Goal: Transaction & Acquisition: Book appointment/travel/reservation

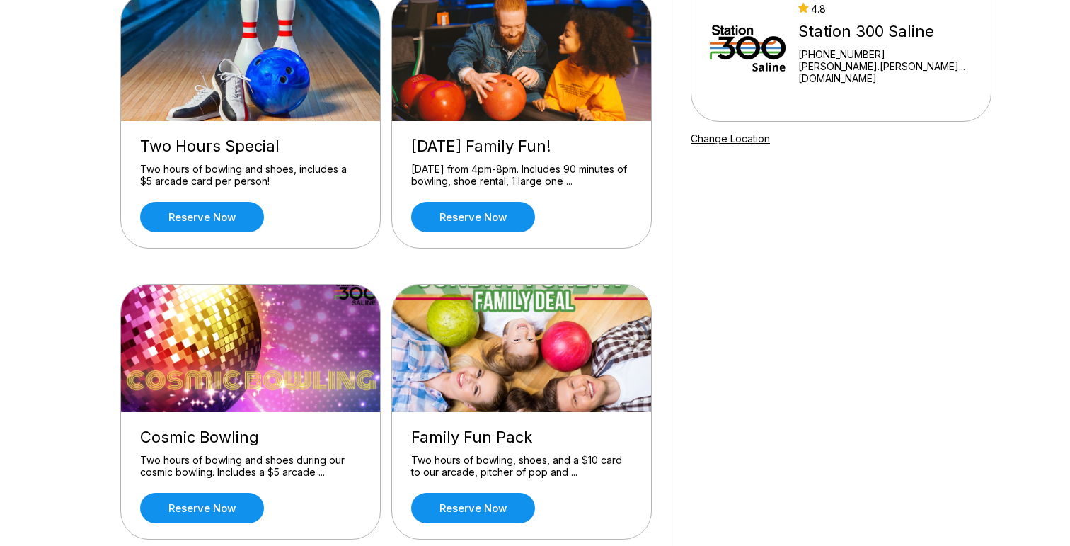
scroll to position [178, 0]
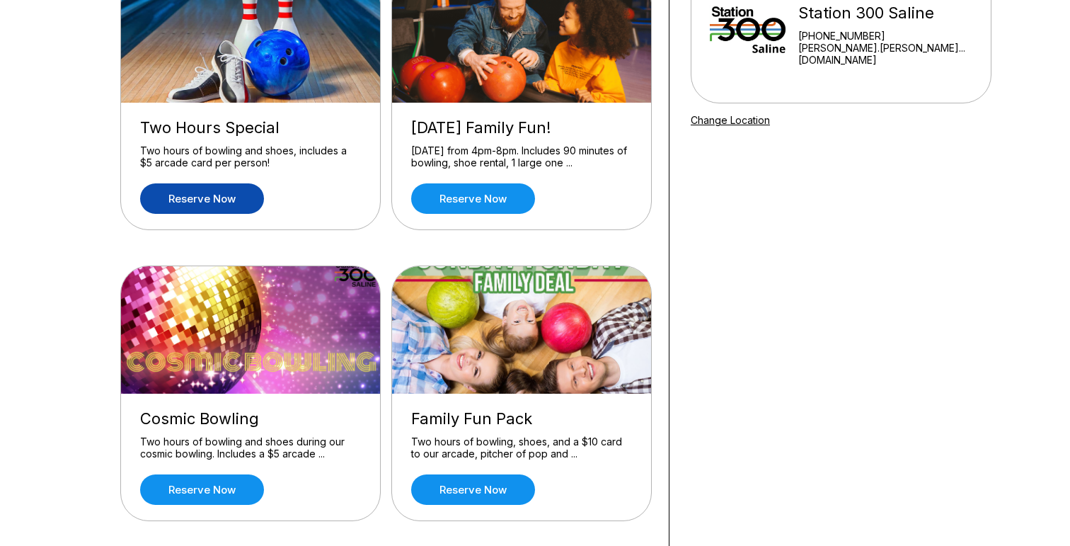
click at [247, 193] on link "Reserve now" at bounding box center [202, 198] width 124 height 30
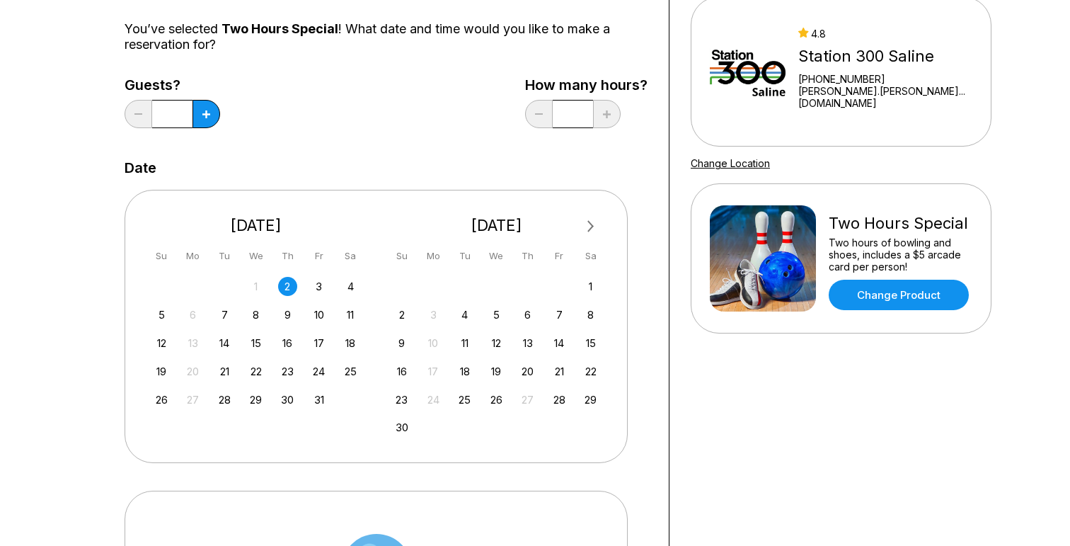
scroll to position [215, 0]
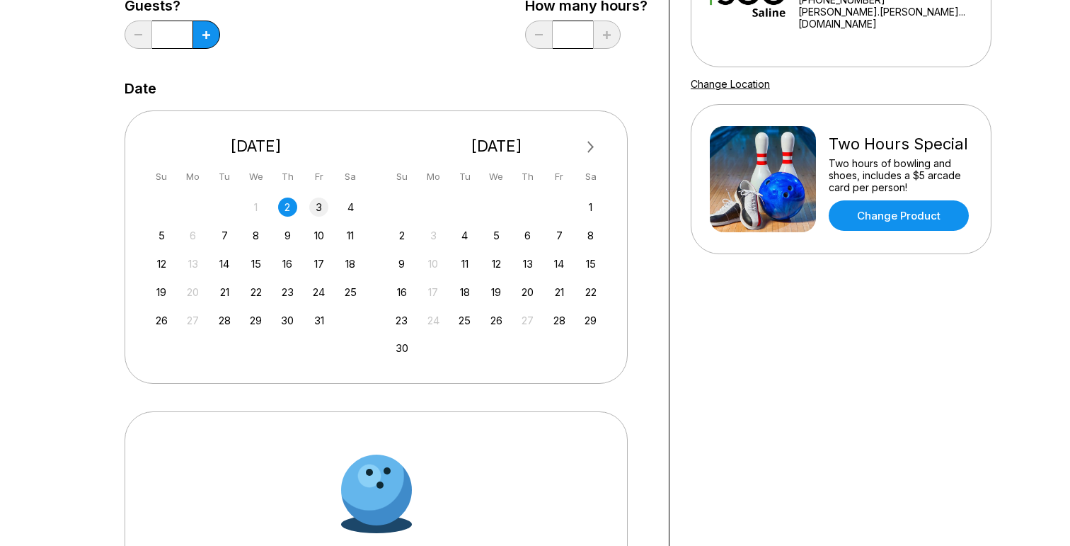
click at [325, 210] on div "3" at bounding box center [318, 207] width 19 height 19
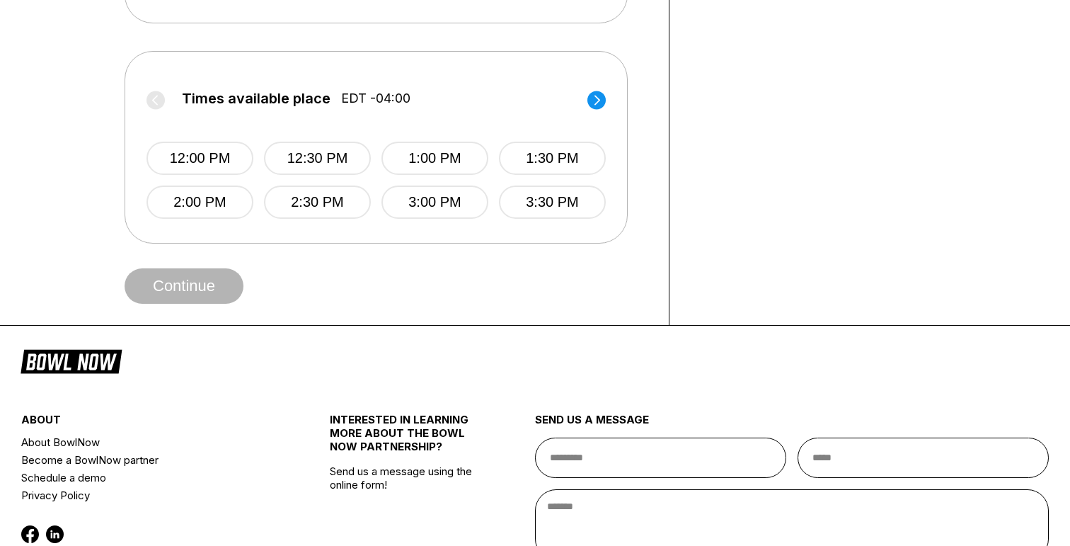
scroll to position [589, 0]
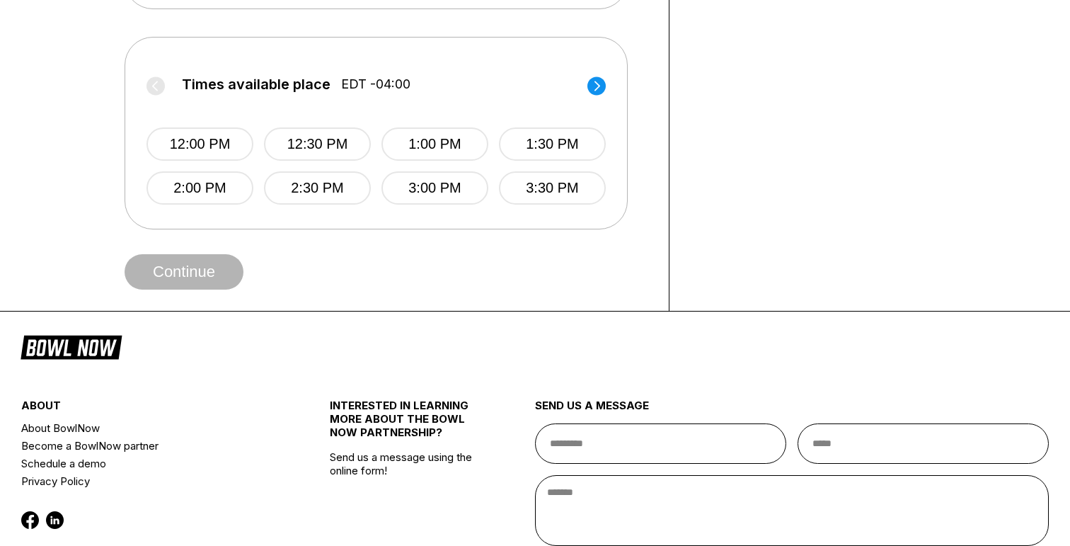
click at [596, 82] on icon at bounding box center [598, 86] width 6 height 10
click at [596, 82] on label "Times available place EDT -04:00" at bounding box center [376, 87] width 459 height 23
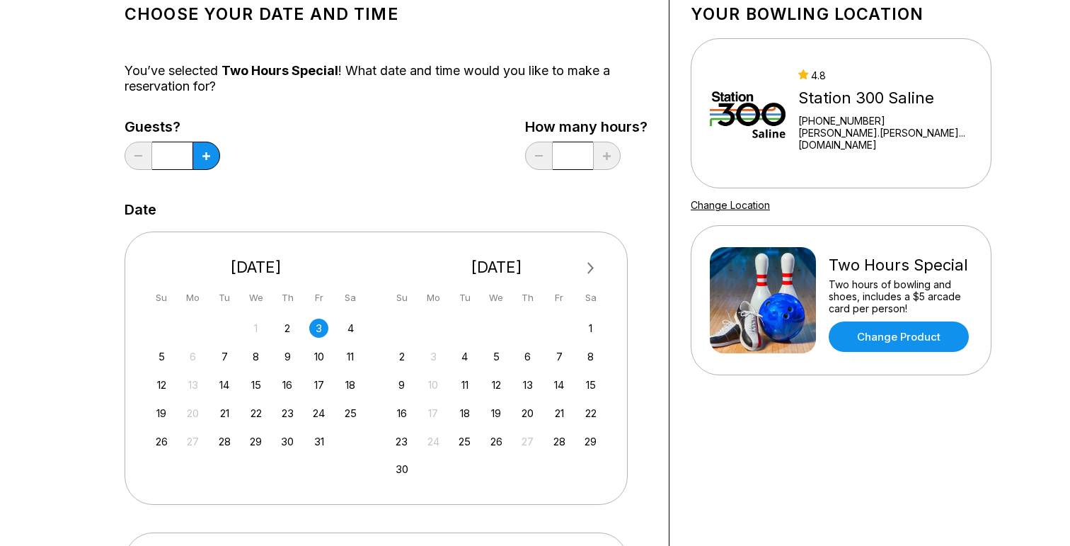
scroll to position [113, 0]
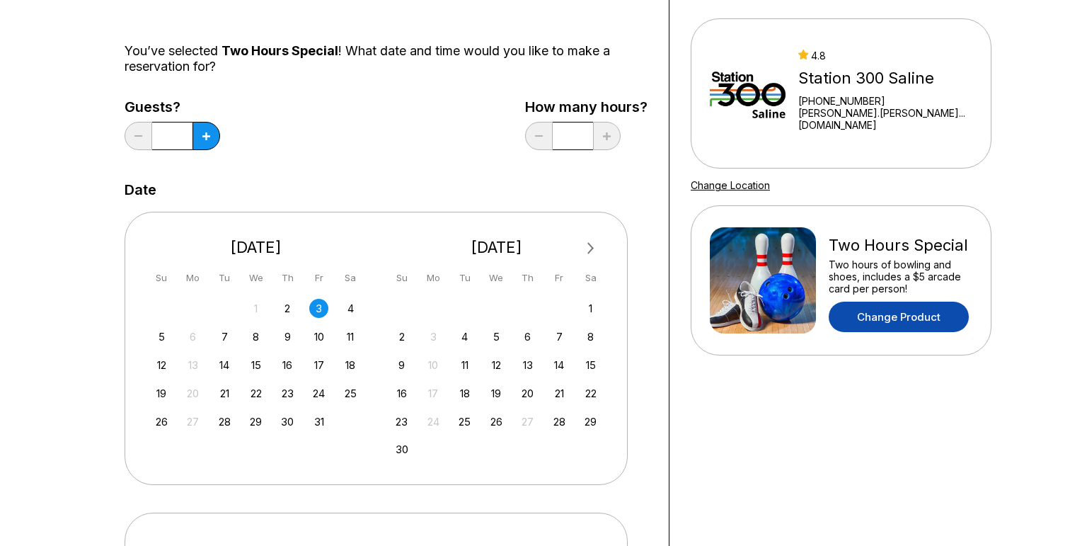
click at [893, 309] on link "Change Product" at bounding box center [899, 317] width 140 height 30
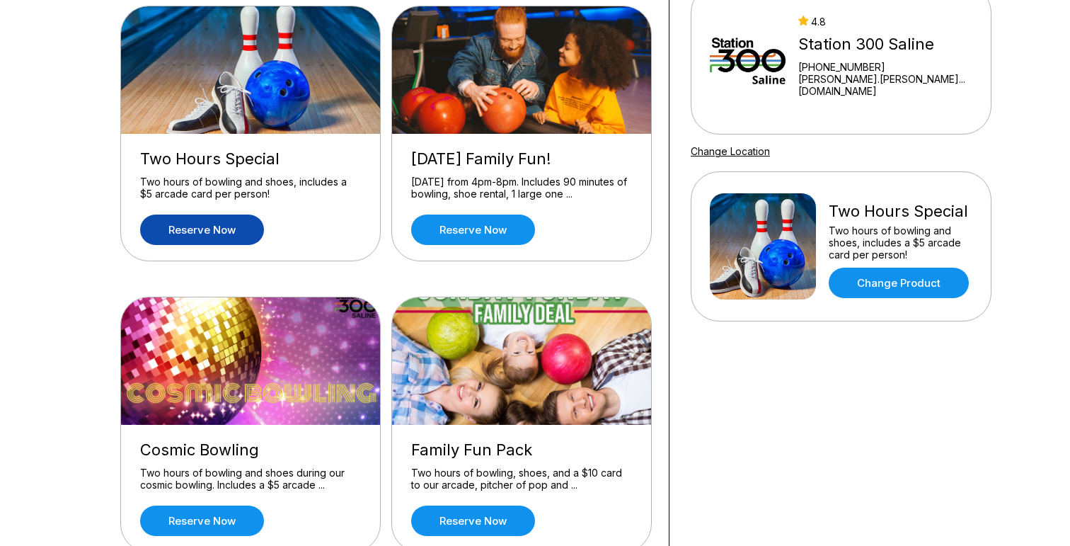
scroll to position [199, 0]
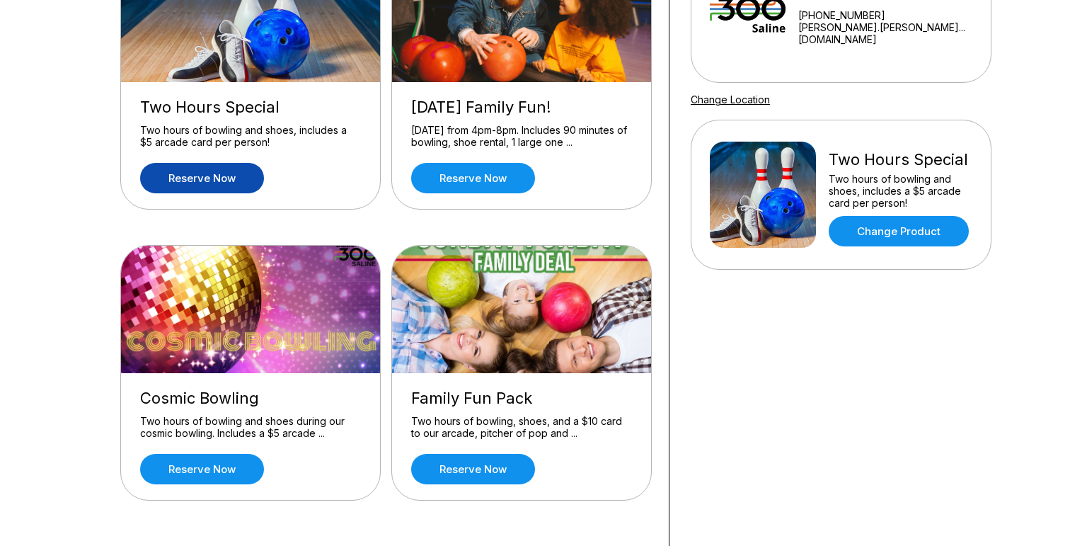
click at [264, 465] on div "Reserve now" at bounding box center [250, 469] width 221 height 30
click at [236, 467] on link "Reserve now" at bounding box center [202, 469] width 124 height 30
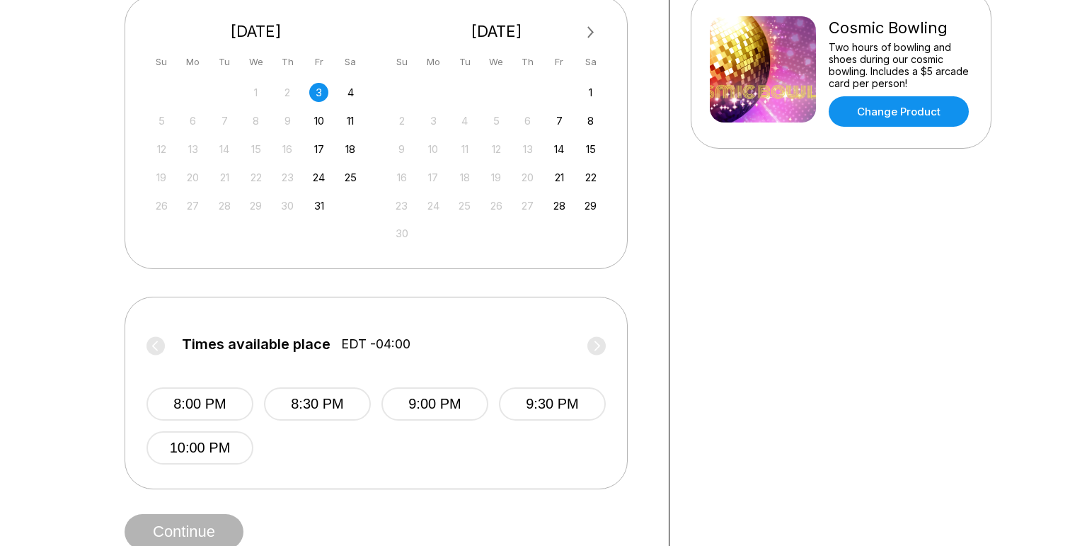
scroll to position [336, 0]
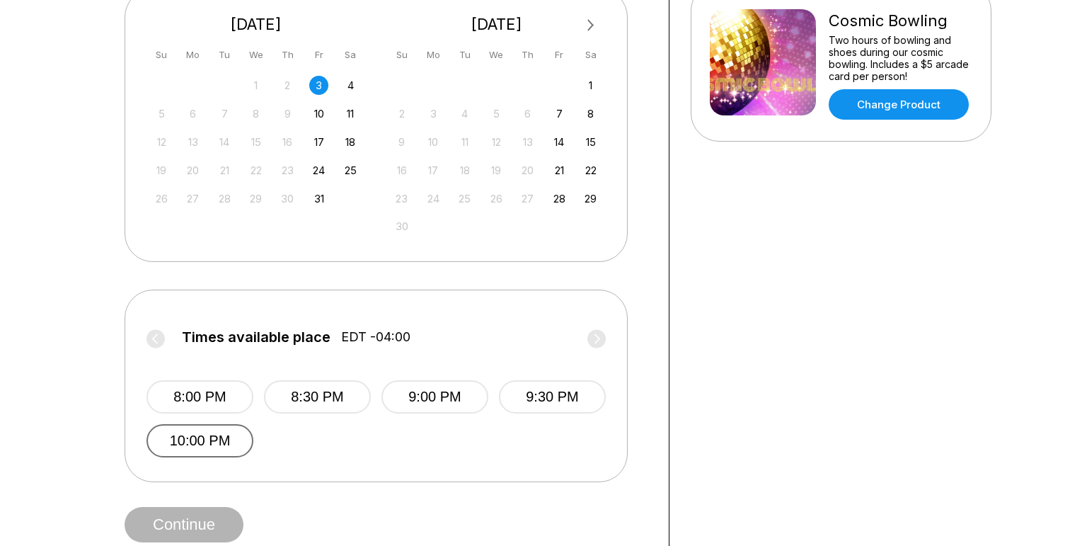
click at [227, 443] on button "10:00 PM" at bounding box center [200, 440] width 107 height 33
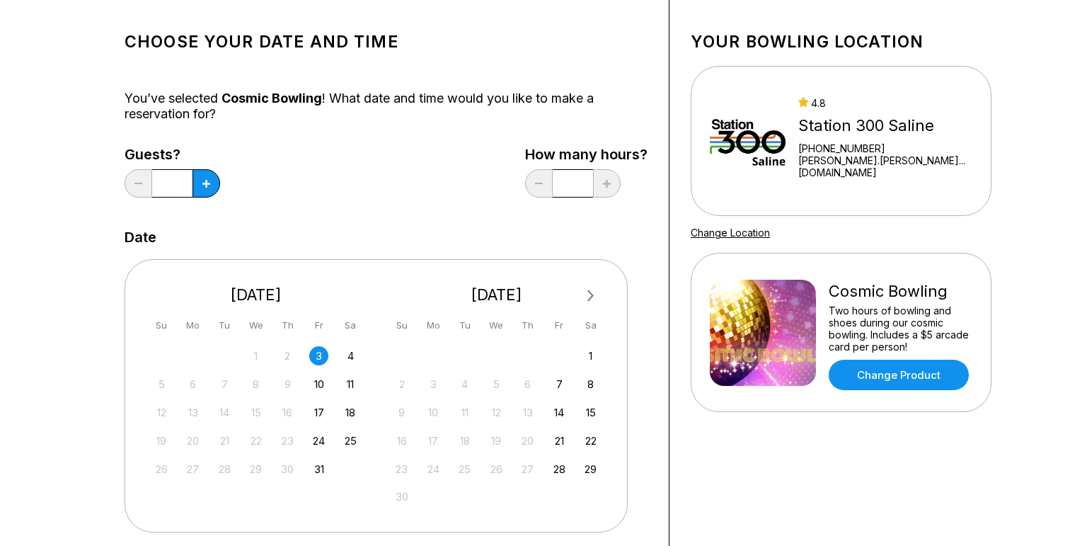
scroll to position [69, 0]
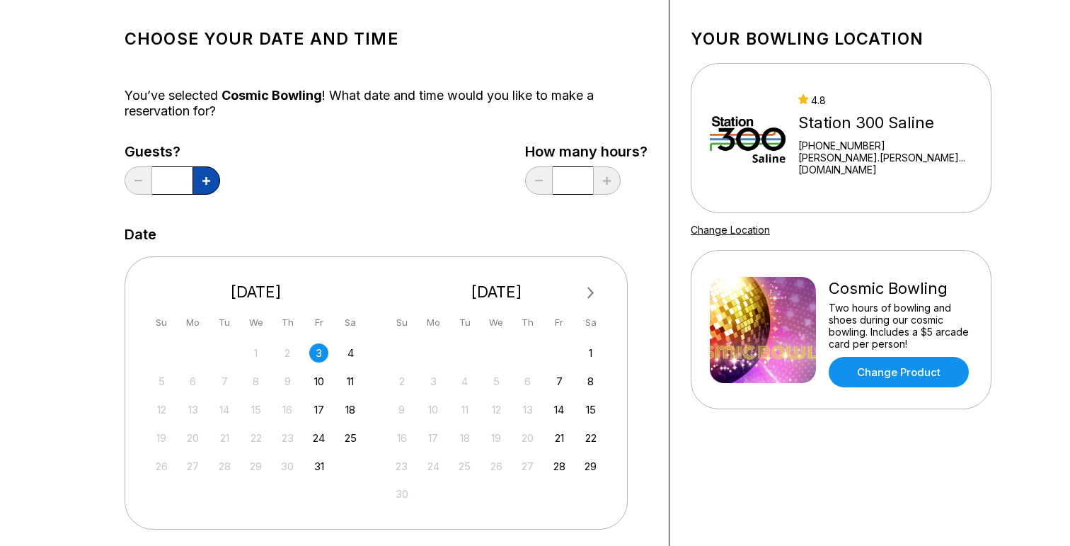
click at [208, 183] on icon at bounding box center [206, 181] width 8 height 8
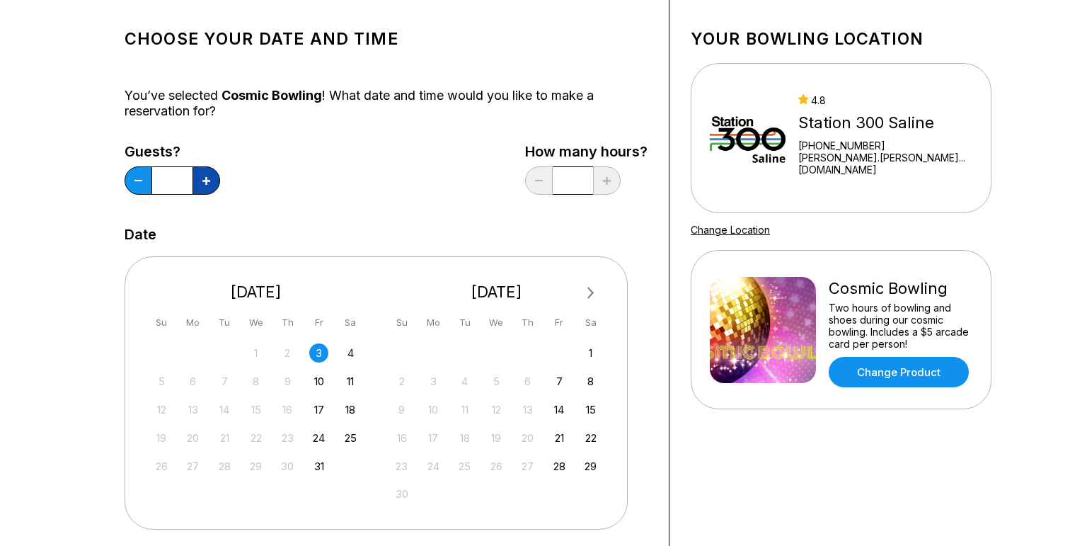
click at [208, 183] on icon at bounding box center [206, 181] width 8 height 8
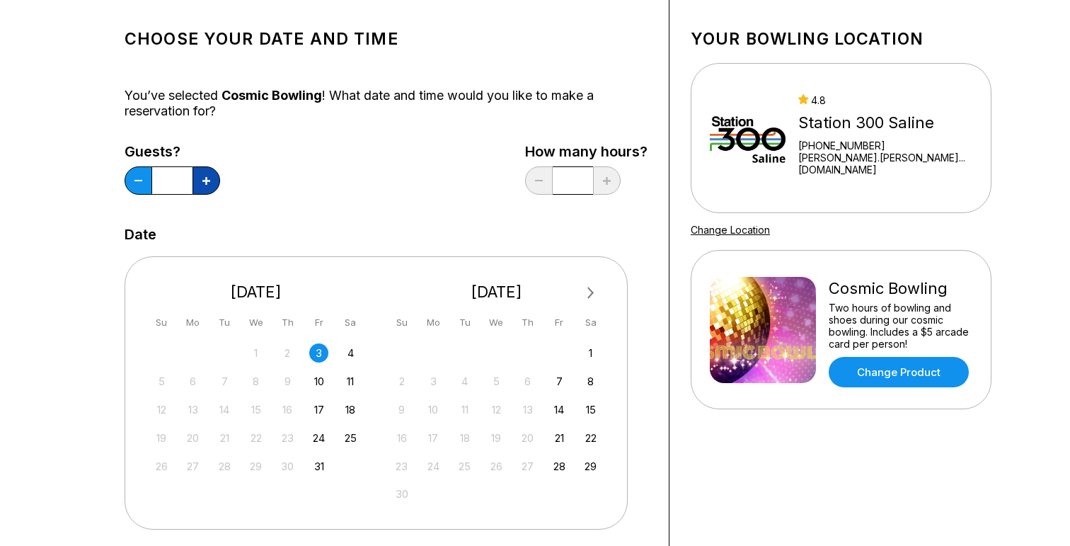
click at [208, 183] on icon at bounding box center [206, 181] width 8 height 8
click at [145, 183] on button at bounding box center [139, 180] width 28 height 28
type input "**"
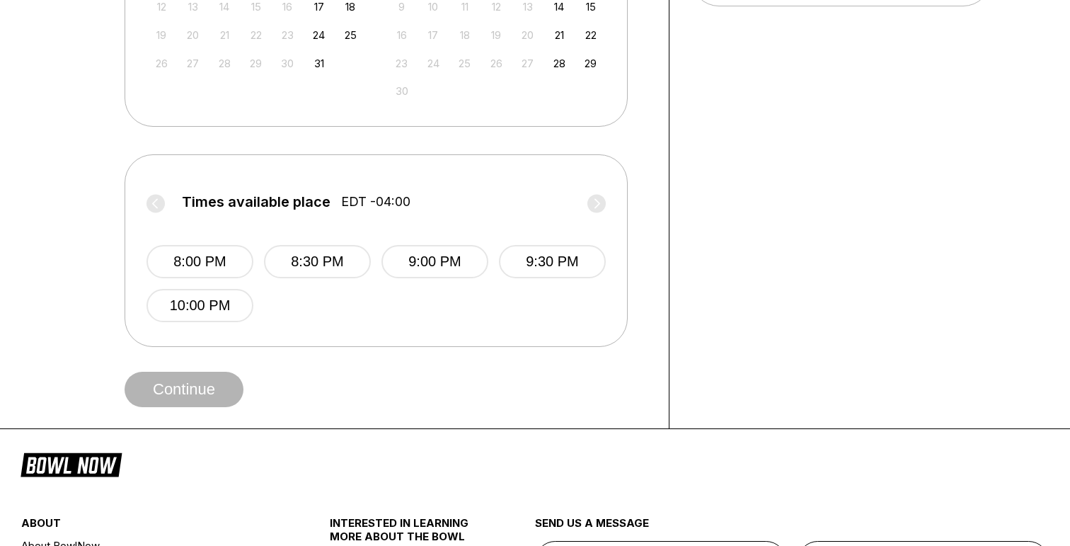
scroll to position [424, 0]
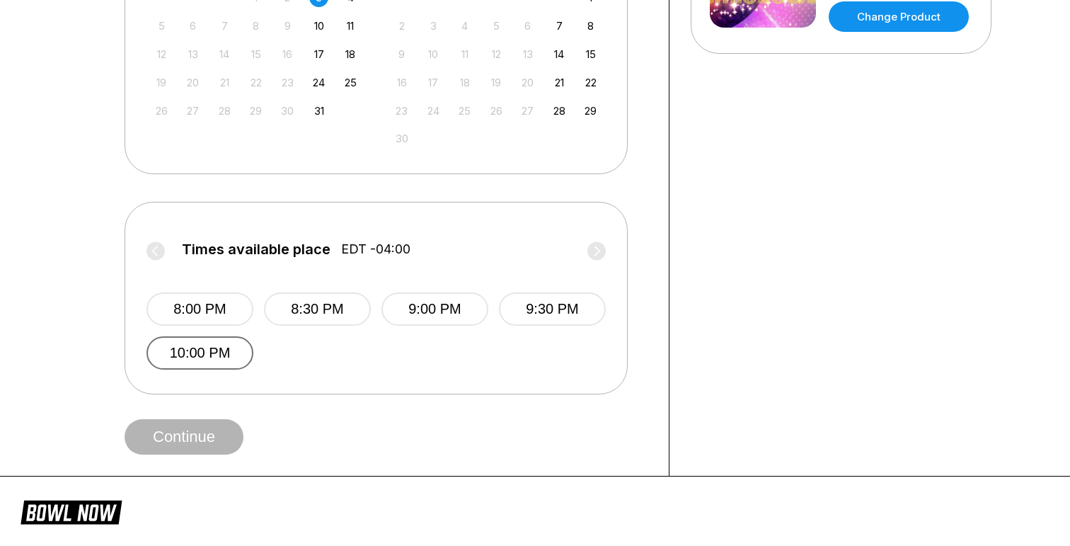
click at [212, 357] on button "10:00 PM" at bounding box center [200, 352] width 107 height 33
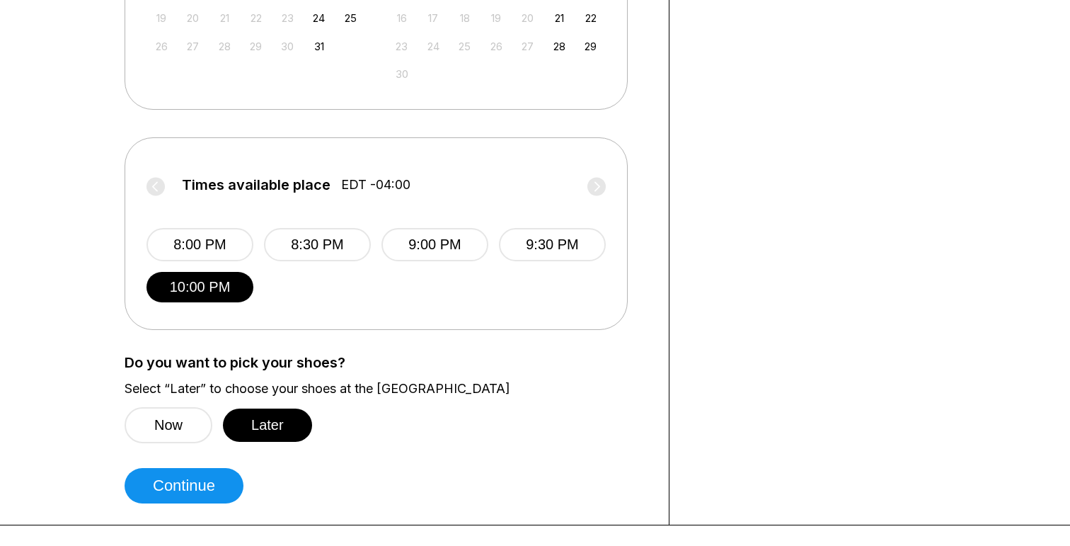
scroll to position [503, 0]
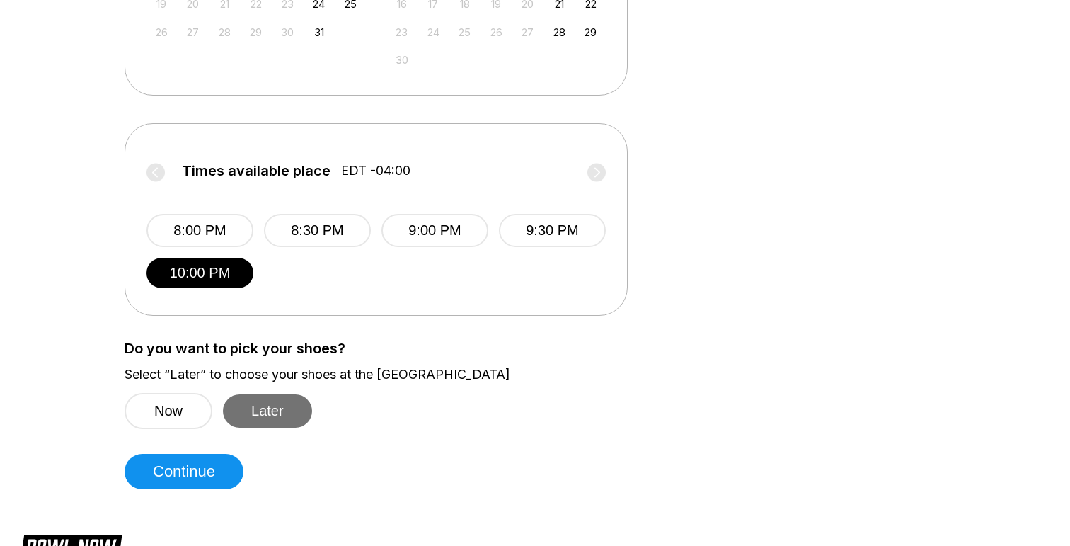
click at [275, 404] on button "Later" at bounding box center [267, 410] width 89 height 33
click at [273, 405] on button "Later" at bounding box center [267, 410] width 89 height 33
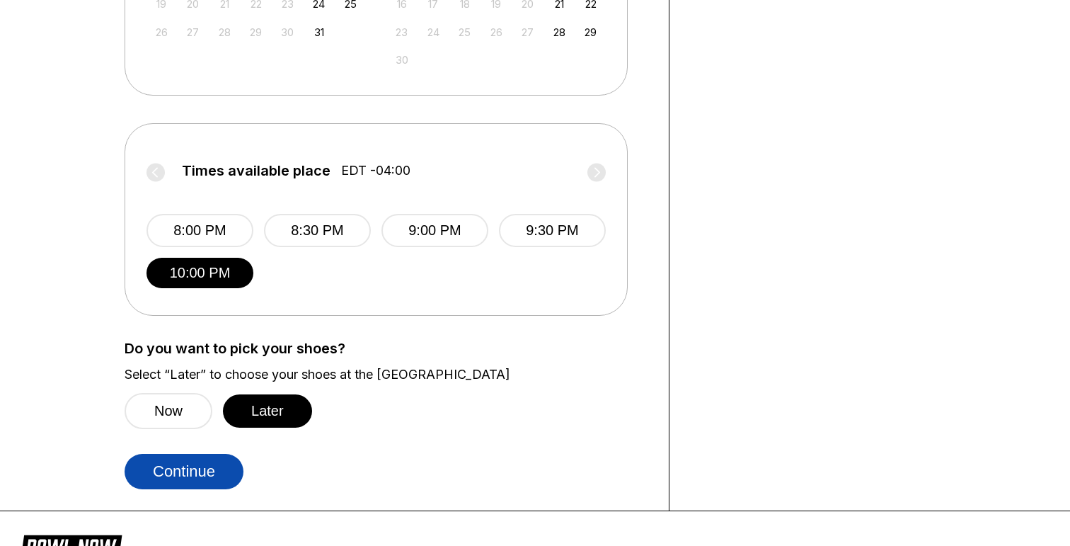
click at [202, 465] on button "Continue" at bounding box center [184, 471] width 119 height 35
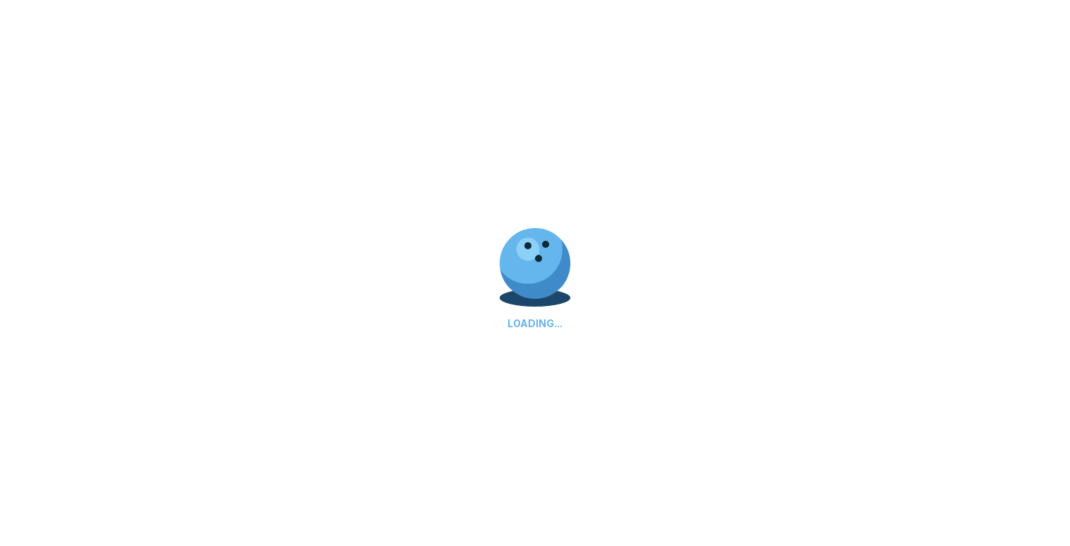
select select "**"
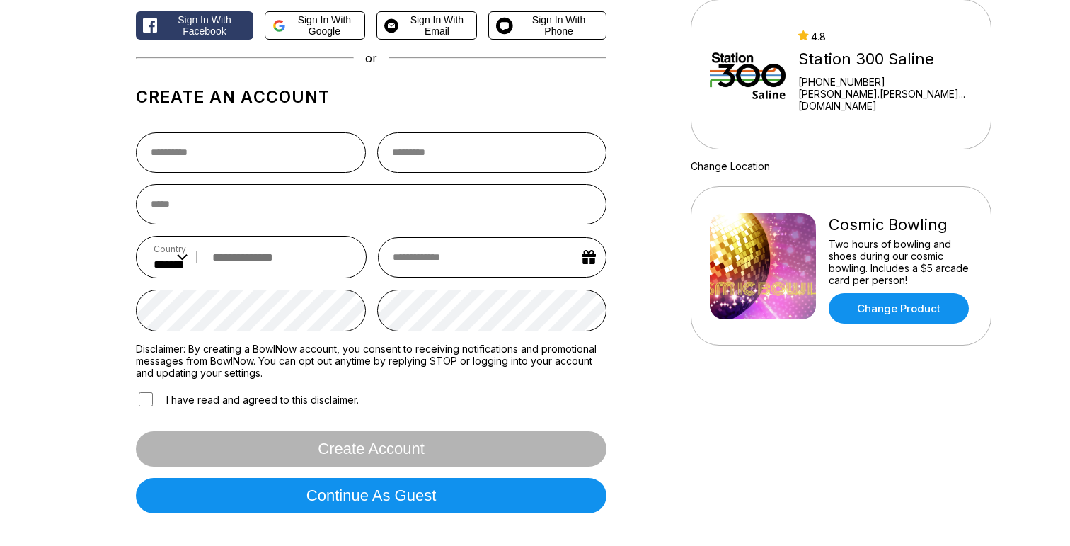
scroll to position [135, 0]
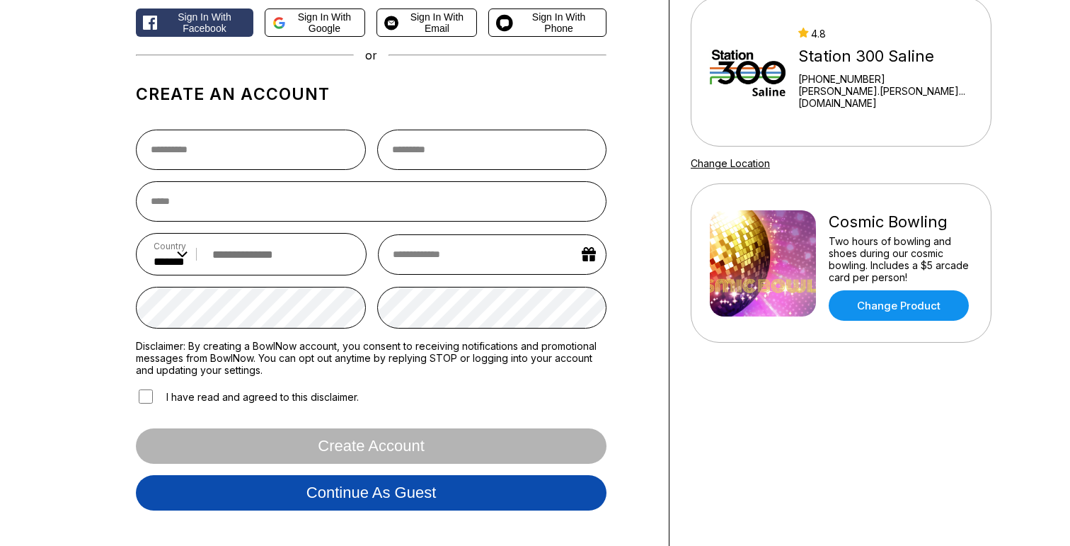
click at [395, 498] on button "Continue as guest" at bounding box center [371, 492] width 471 height 35
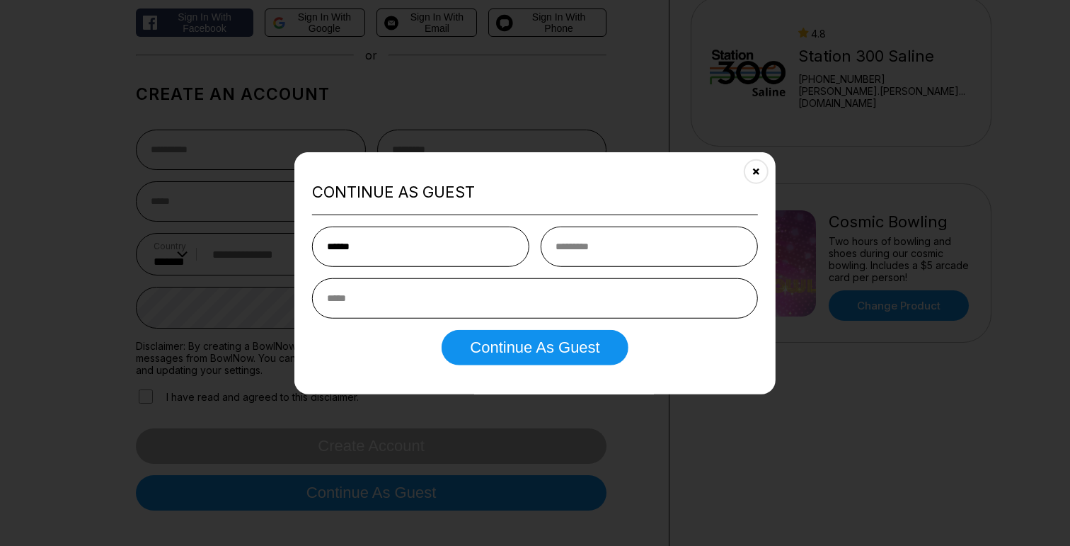
type input "******"
click at [666, 229] on input "text" at bounding box center [649, 247] width 217 height 40
type input "***"
click at [513, 291] on input "email" at bounding box center [535, 298] width 446 height 40
type input "**********"
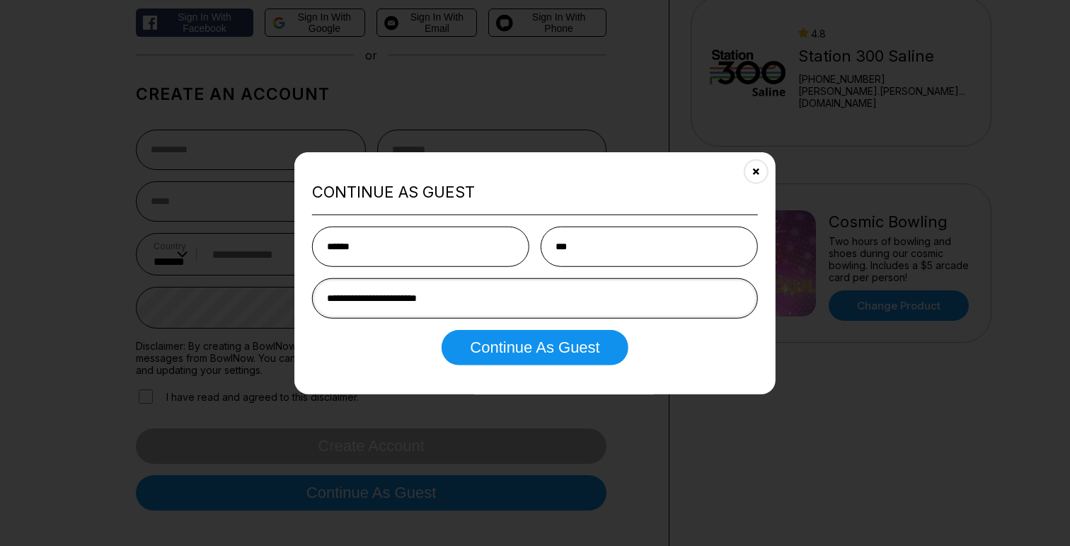
click at [442, 330] on button "Continue as Guest" at bounding box center [535, 347] width 186 height 35
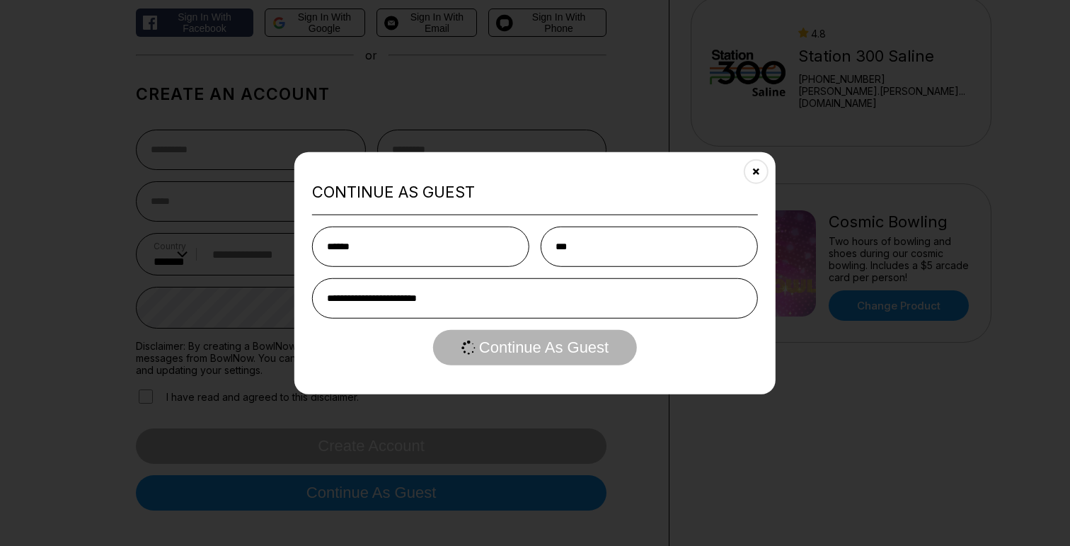
scroll to position [0, 0]
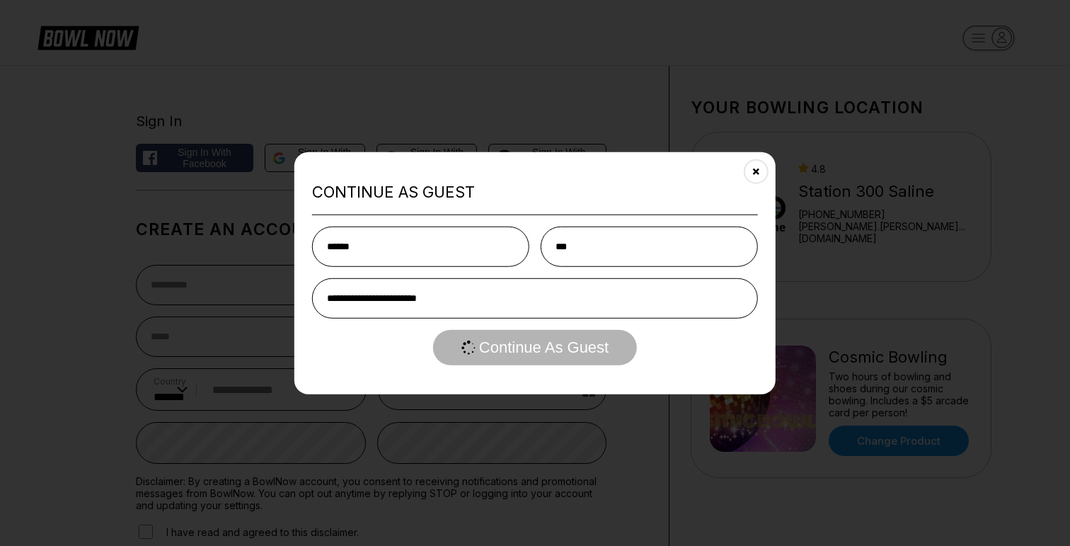
select select "**"
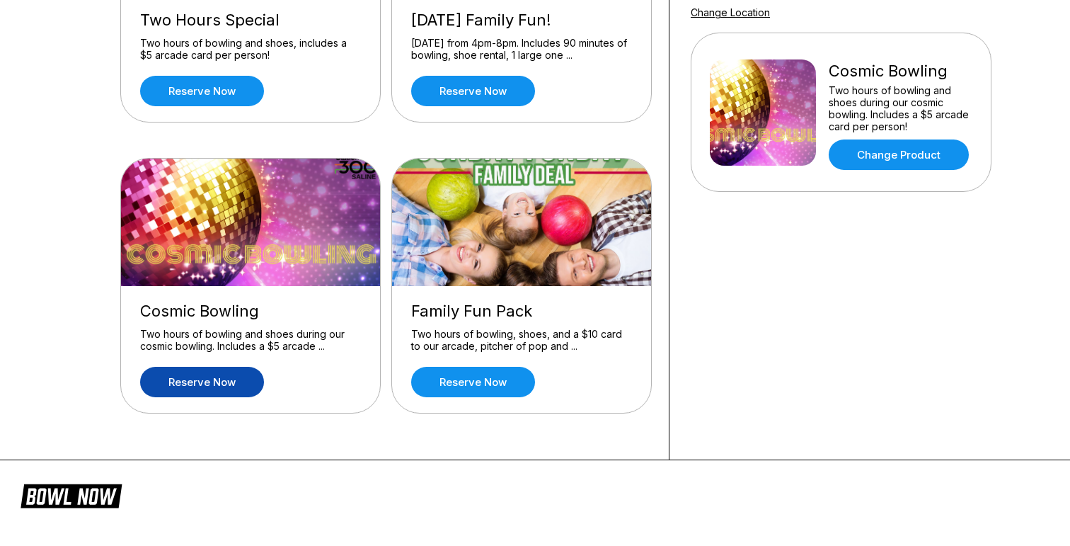
scroll to position [231, 0]
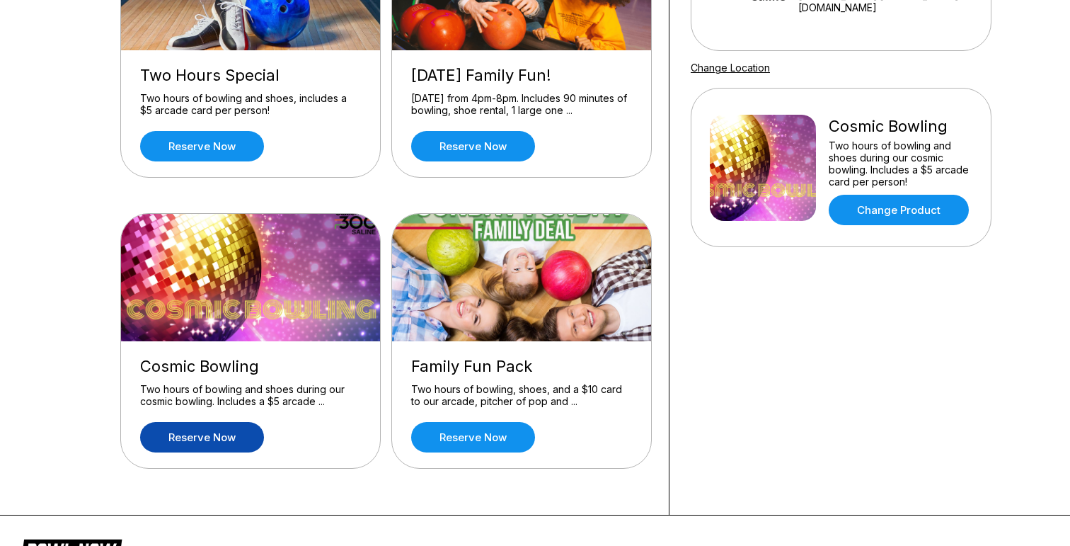
click at [216, 449] on link "Reserve now" at bounding box center [202, 437] width 124 height 30
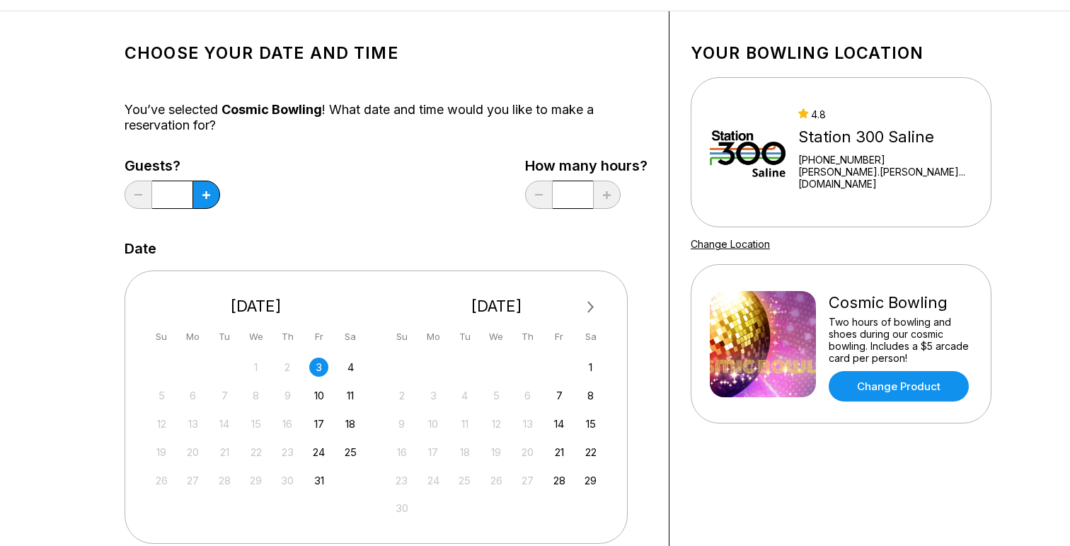
scroll to position [57, 0]
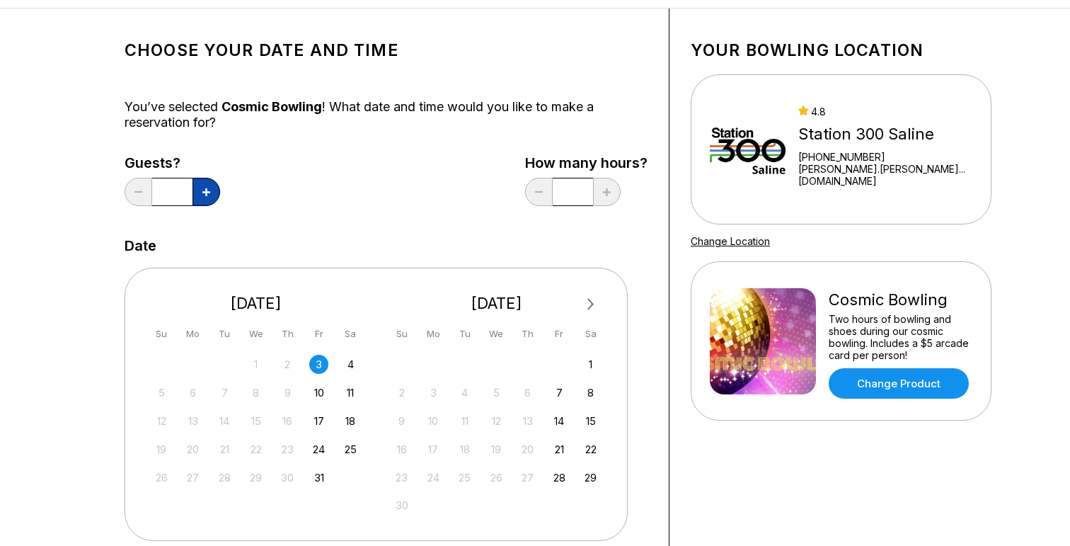
click at [209, 191] on icon at bounding box center [206, 192] width 8 height 8
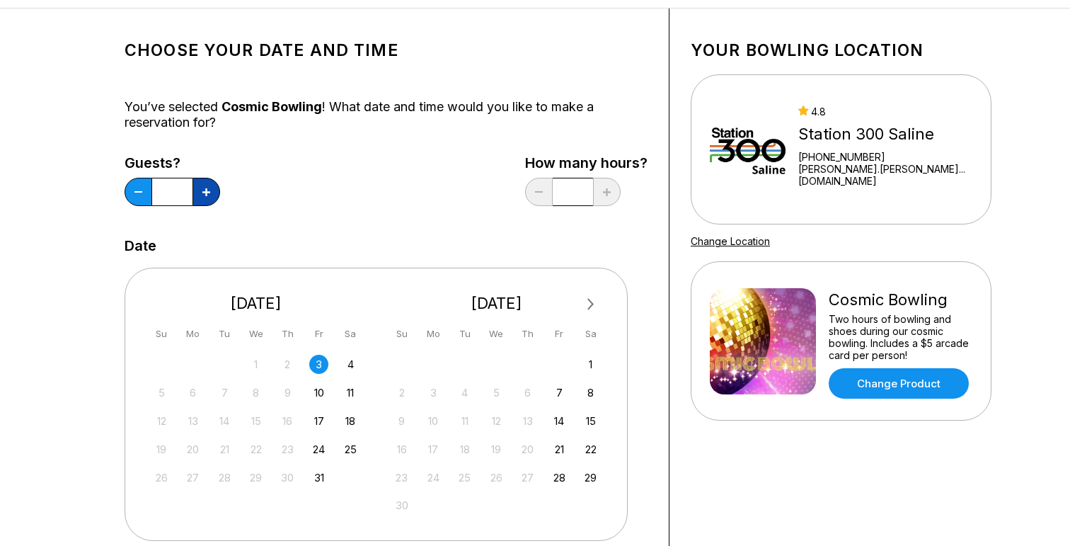
click at [209, 191] on icon at bounding box center [206, 192] width 8 height 8
type input "**"
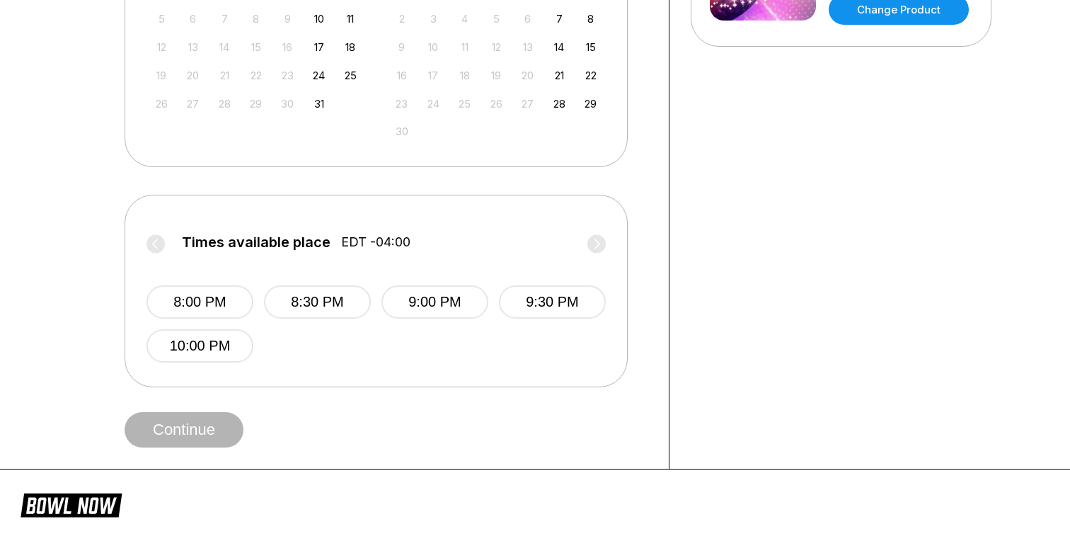
scroll to position [432, 0]
click at [189, 339] on button "10:00 PM" at bounding box center [200, 345] width 107 height 33
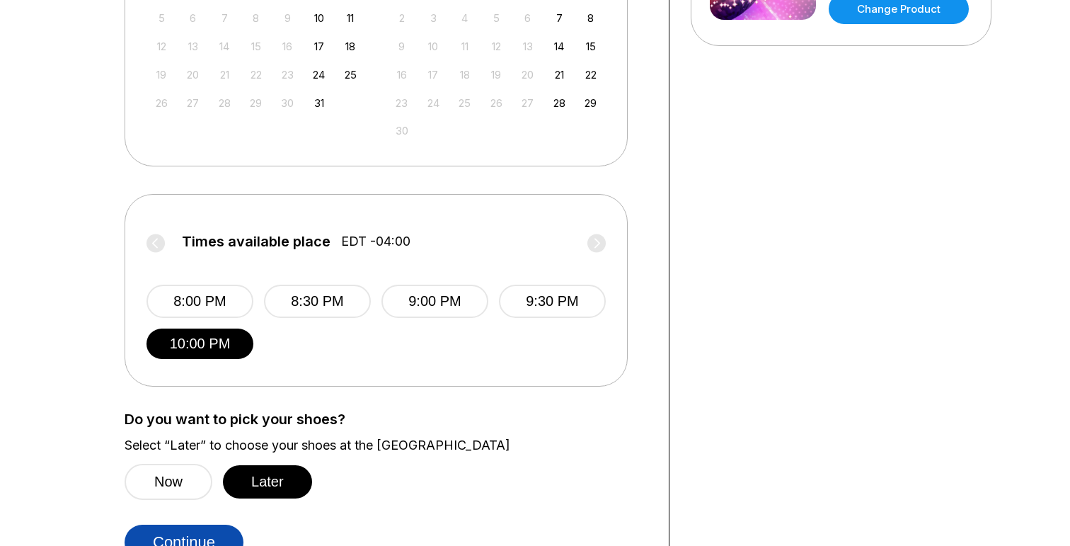
click at [203, 535] on button "Continue" at bounding box center [184, 542] width 119 height 35
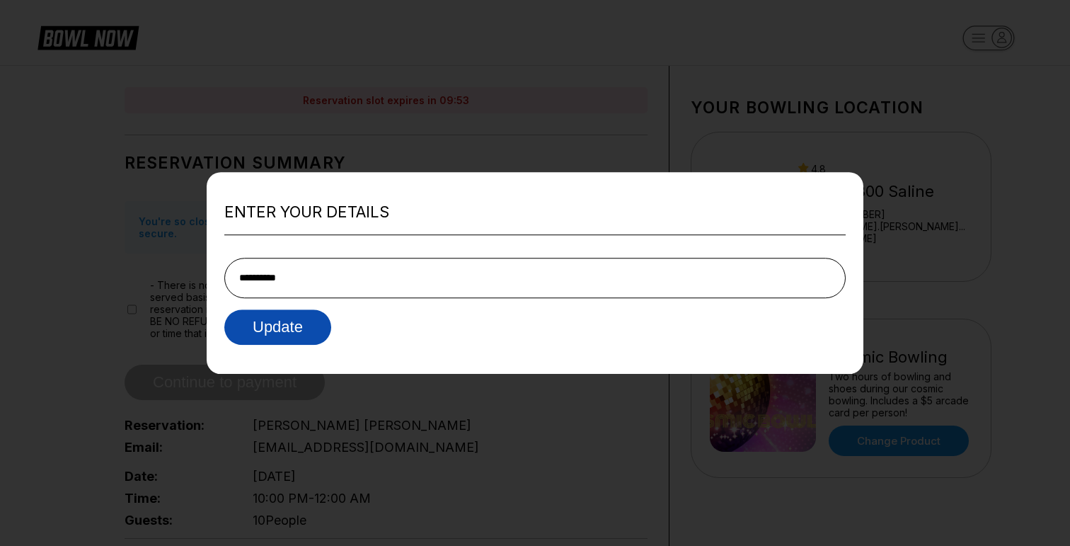
type input "**********"
click at [298, 329] on button "Update" at bounding box center [277, 326] width 107 height 35
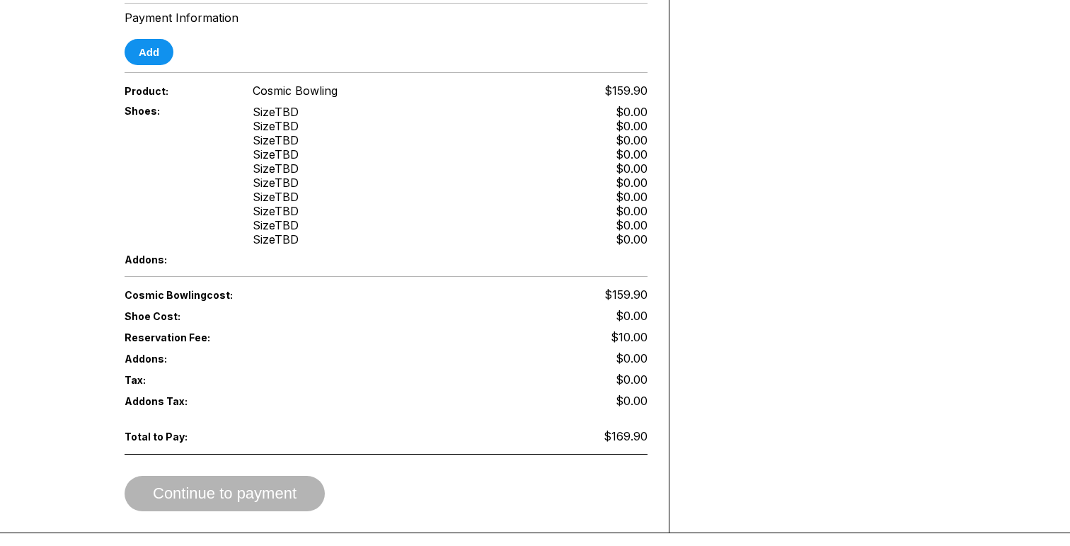
scroll to position [523, 0]
